Goal: Find specific page/section: Find specific page/section

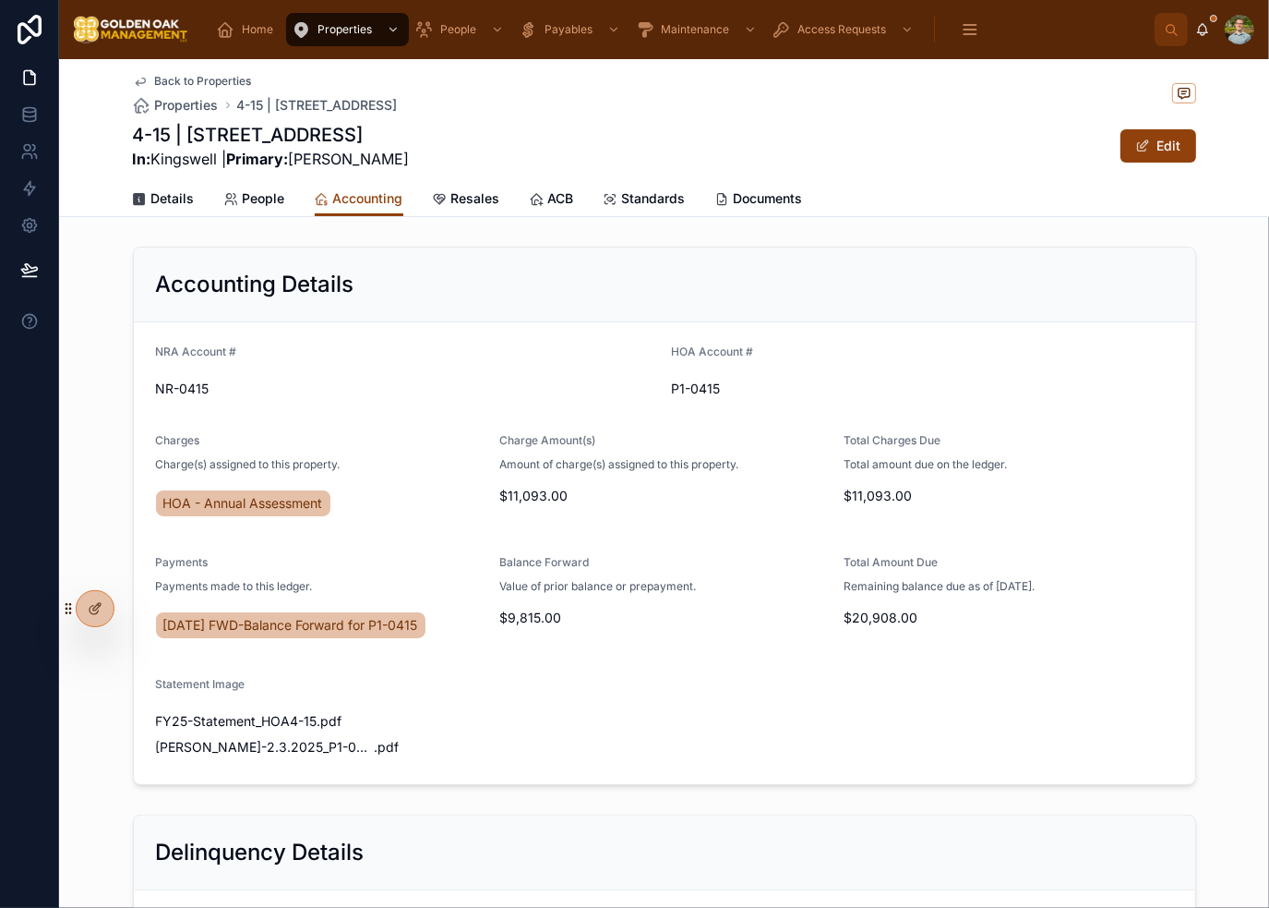
click at [180, 84] on span "Back to Properties" at bounding box center [203, 81] width 97 height 15
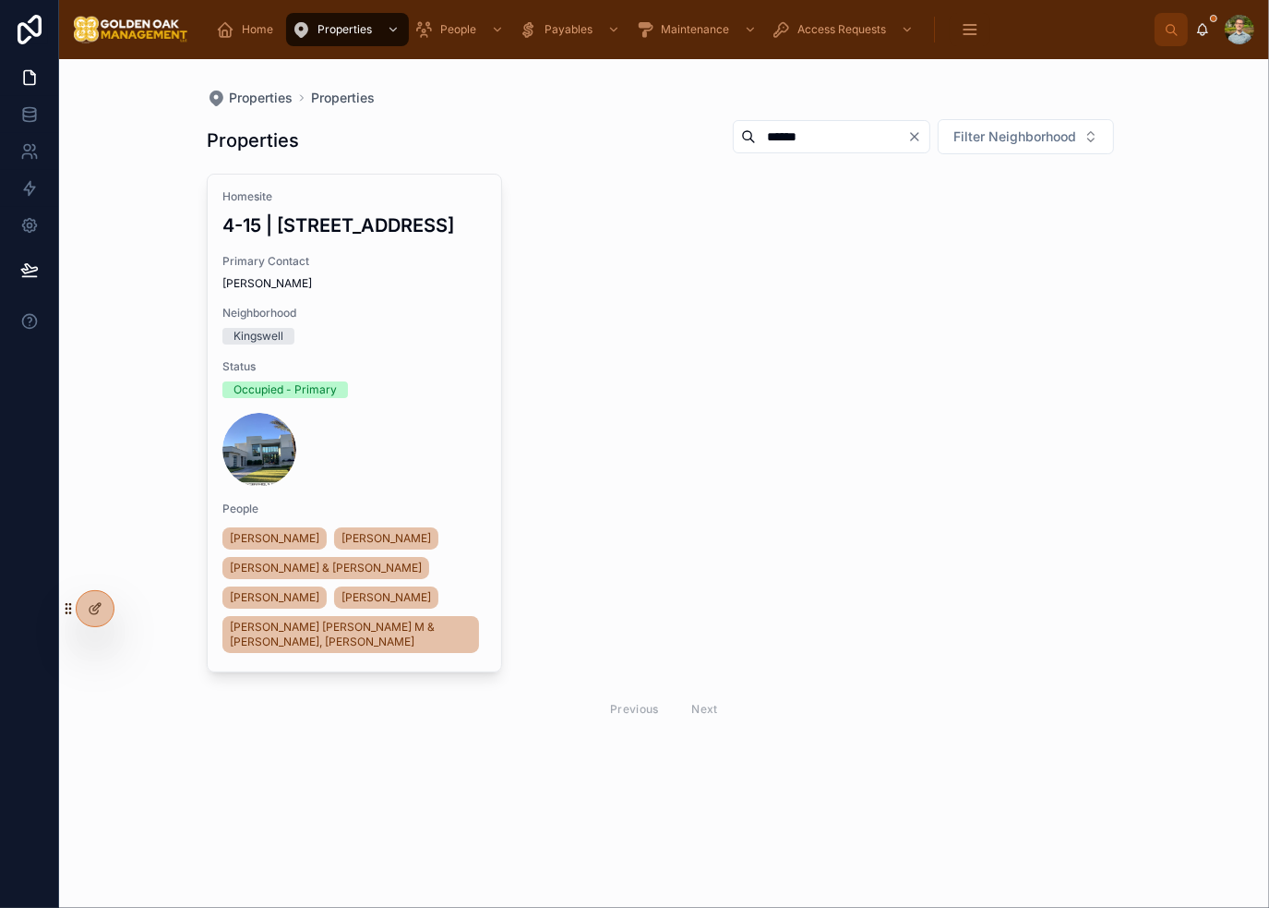
click at [532, 99] on div "Properties Properties" at bounding box center [664, 98] width 915 height 18
click at [281, 29] on link "Home" at bounding box center [248, 29] width 76 height 33
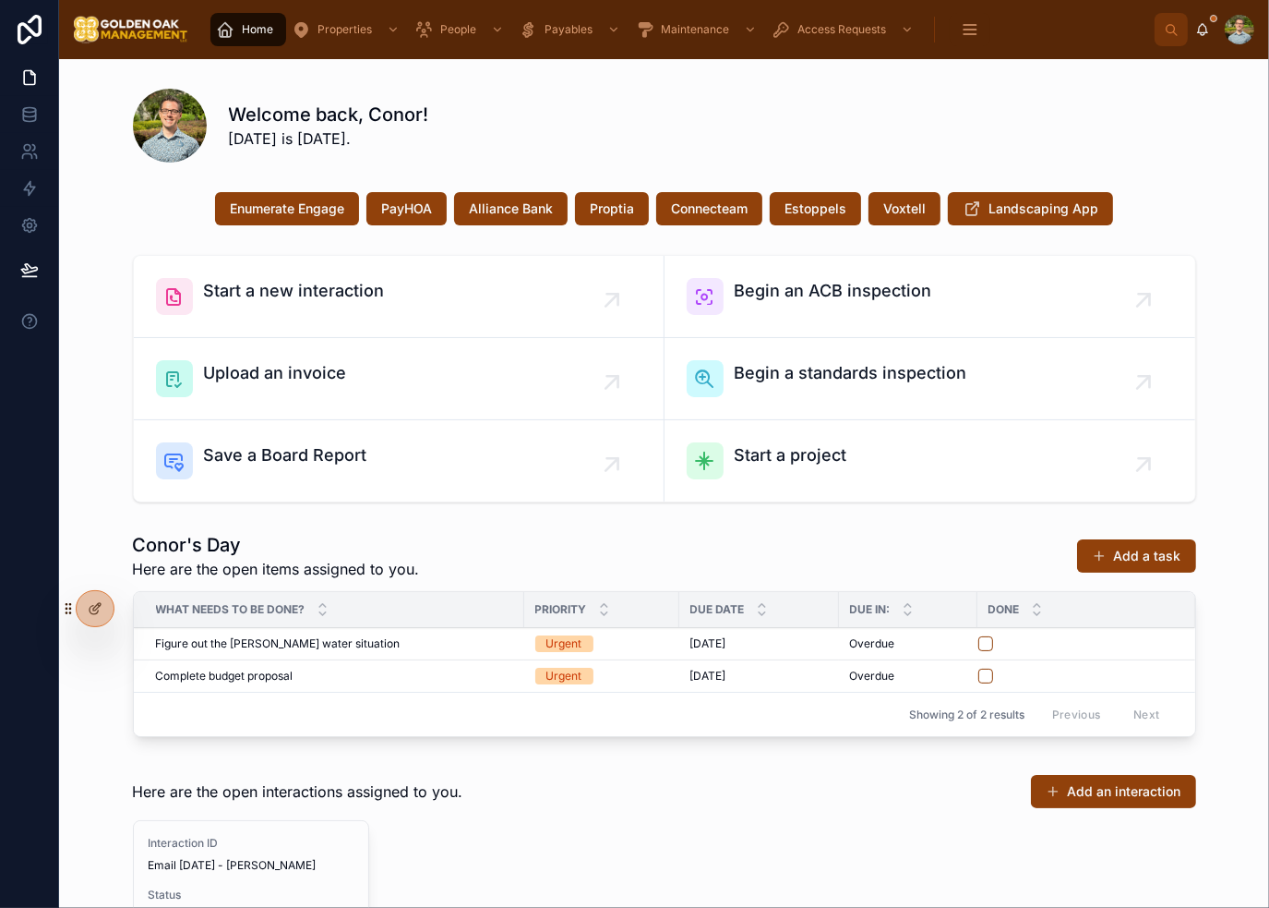
click at [693, 103] on div "Welcome back, Conor! [DATE] is [DATE]." at bounding box center [713, 126] width 968 height 48
click at [1011, 92] on div "Welcome back, Conor! [DATE] is [DATE]." at bounding box center [665, 126] width 1064 height 74
click at [1176, 132] on div "Welcome back, Conor! [DATE] is [DATE]." at bounding box center [713, 126] width 968 height 48
click at [1001, 125] on div "Welcome back, Conor! [DATE] is [DATE]." at bounding box center [713, 126] width 968 height 48
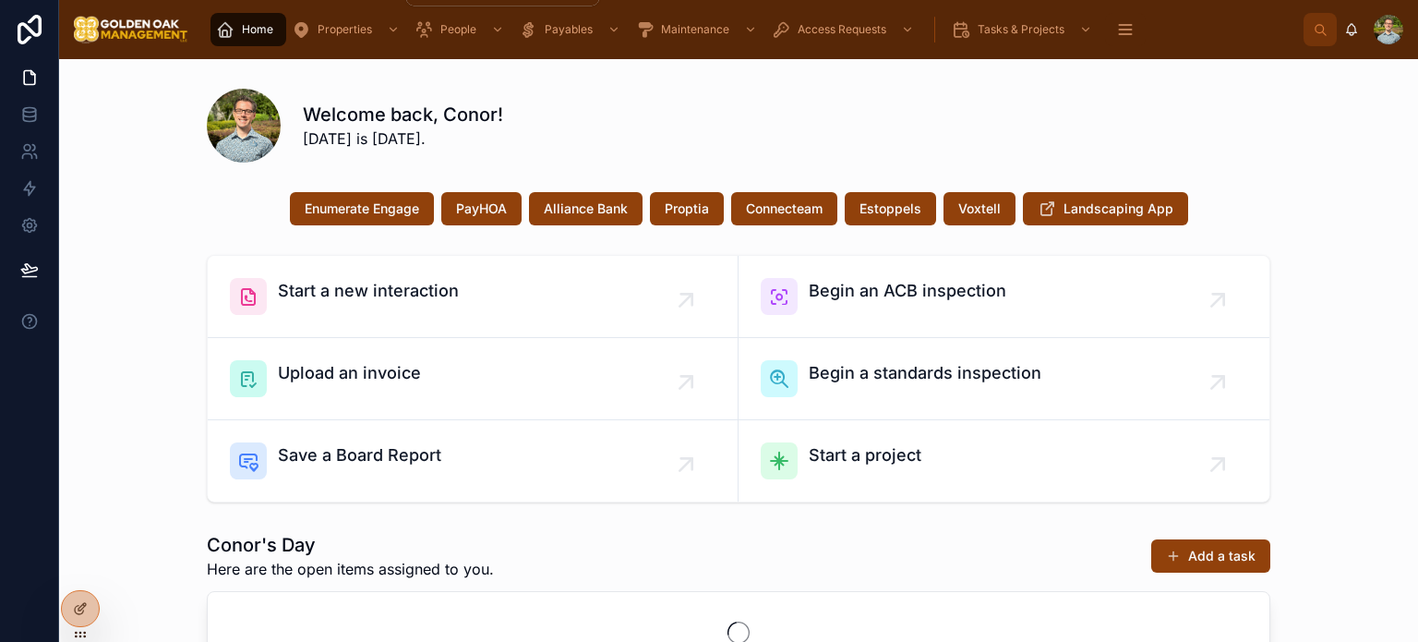
click at [357, 34] on span "Properties" at bounding box center [345, 29] width 54 height 15
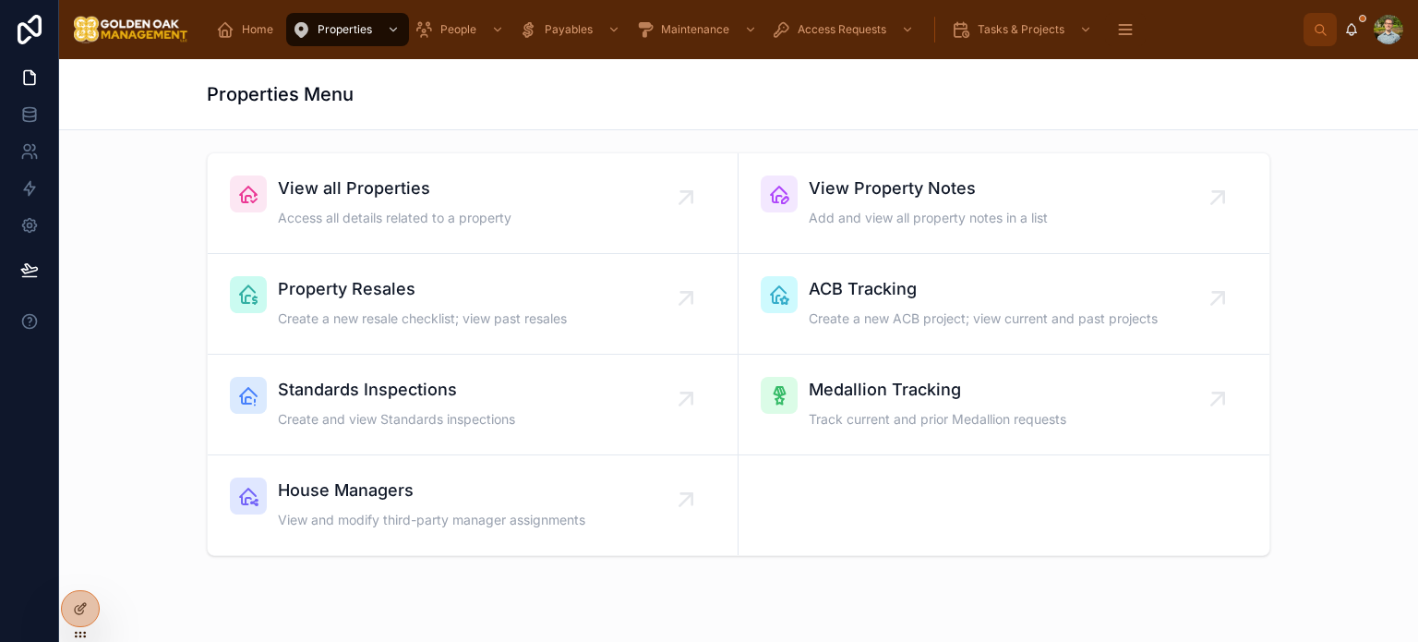
click at [547, 199] on div "View all Properties Access all details related to a property" at bounding box center [473, 202] width 486 height 55
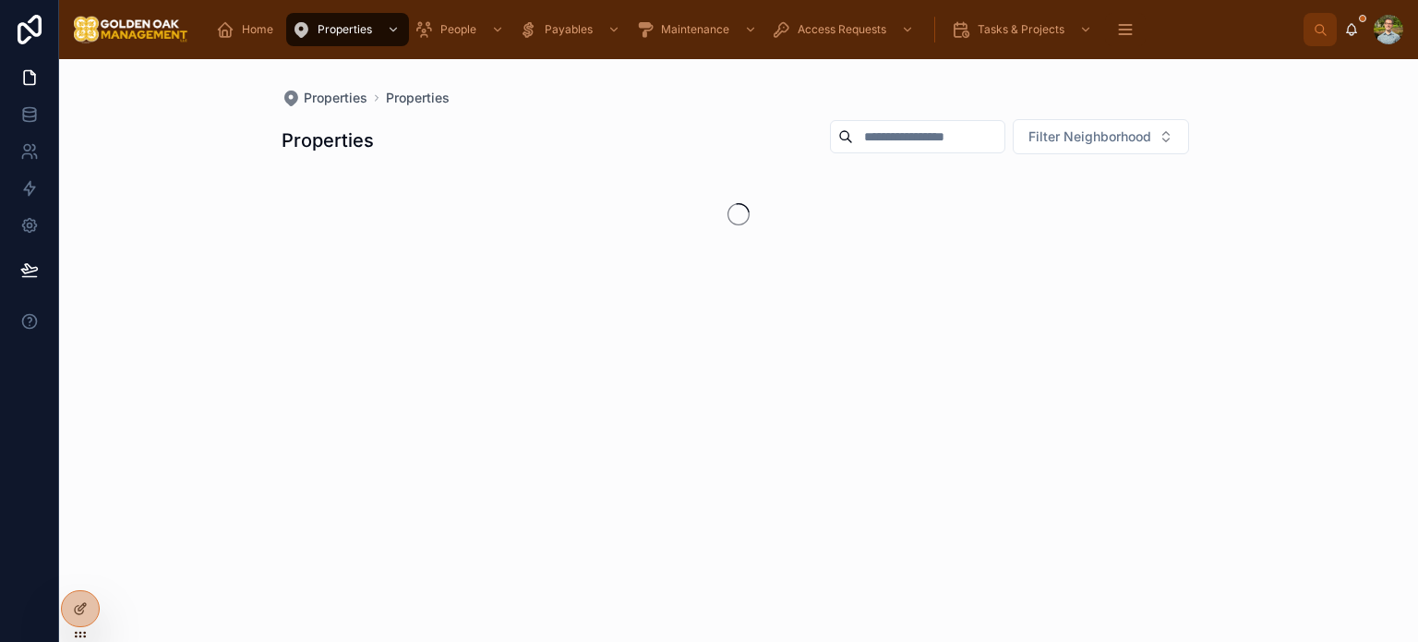
click at [905, 147] on input "text" at bounding box center [928, 137] width 151 height 26
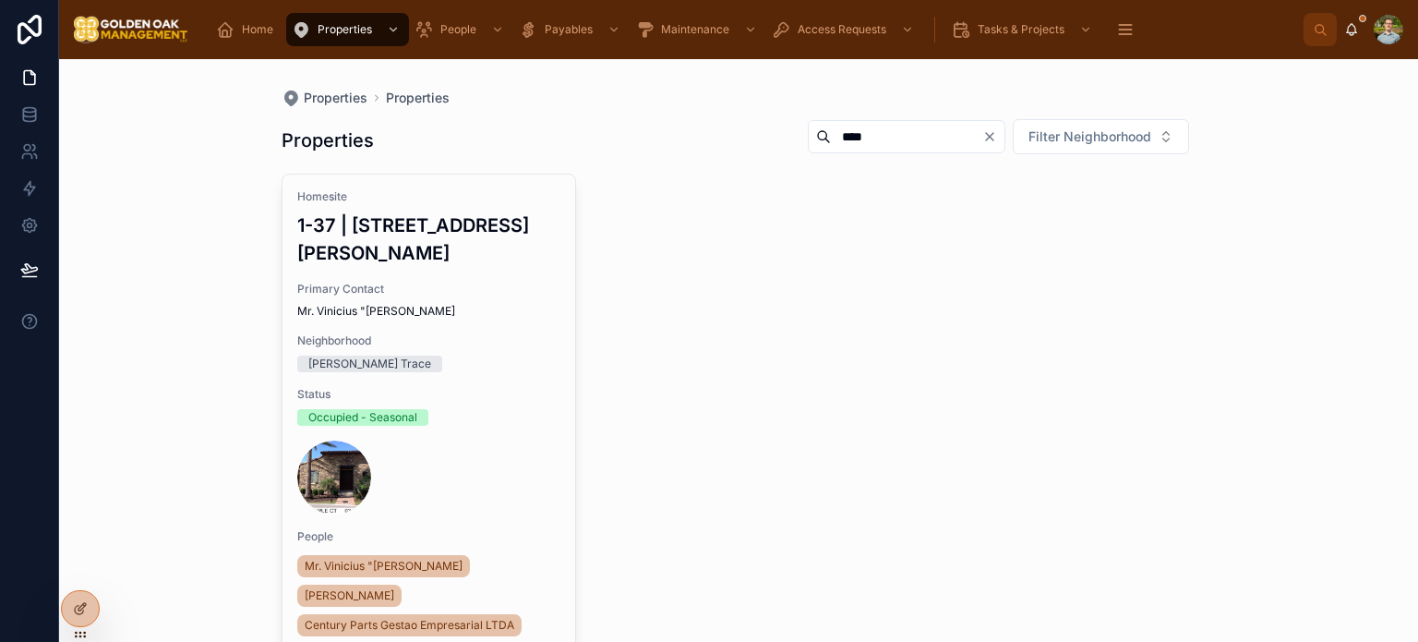
type input "****"
click at [624, 116] on div "Properties **** Filter Neighborhood Homesite 1-37 | 9742 Earle Court Primary Co…" at bounding box center [739, 440] width 915 height 666
